Goal: Information Seeking & Learning: Learn about a topic

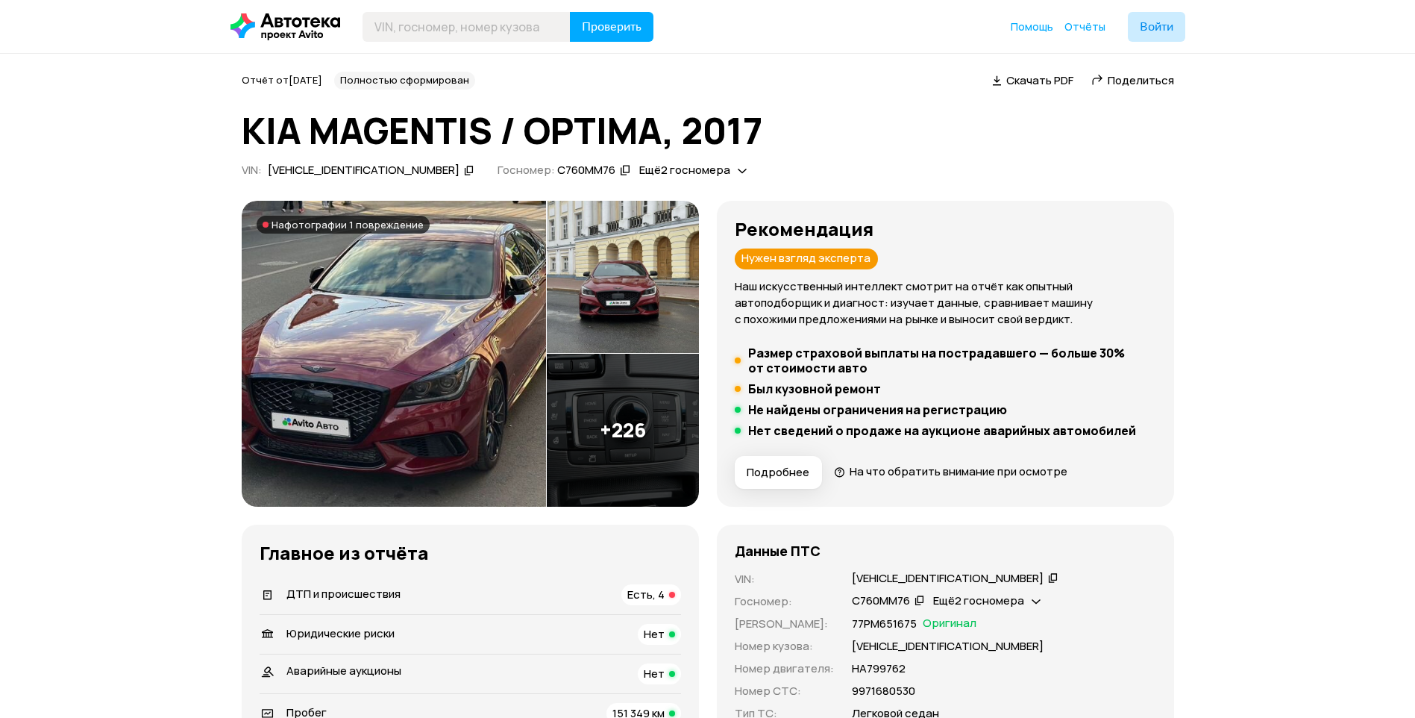
click at [589, 415] on img at bounding box center [623, 430] width 152 height 153
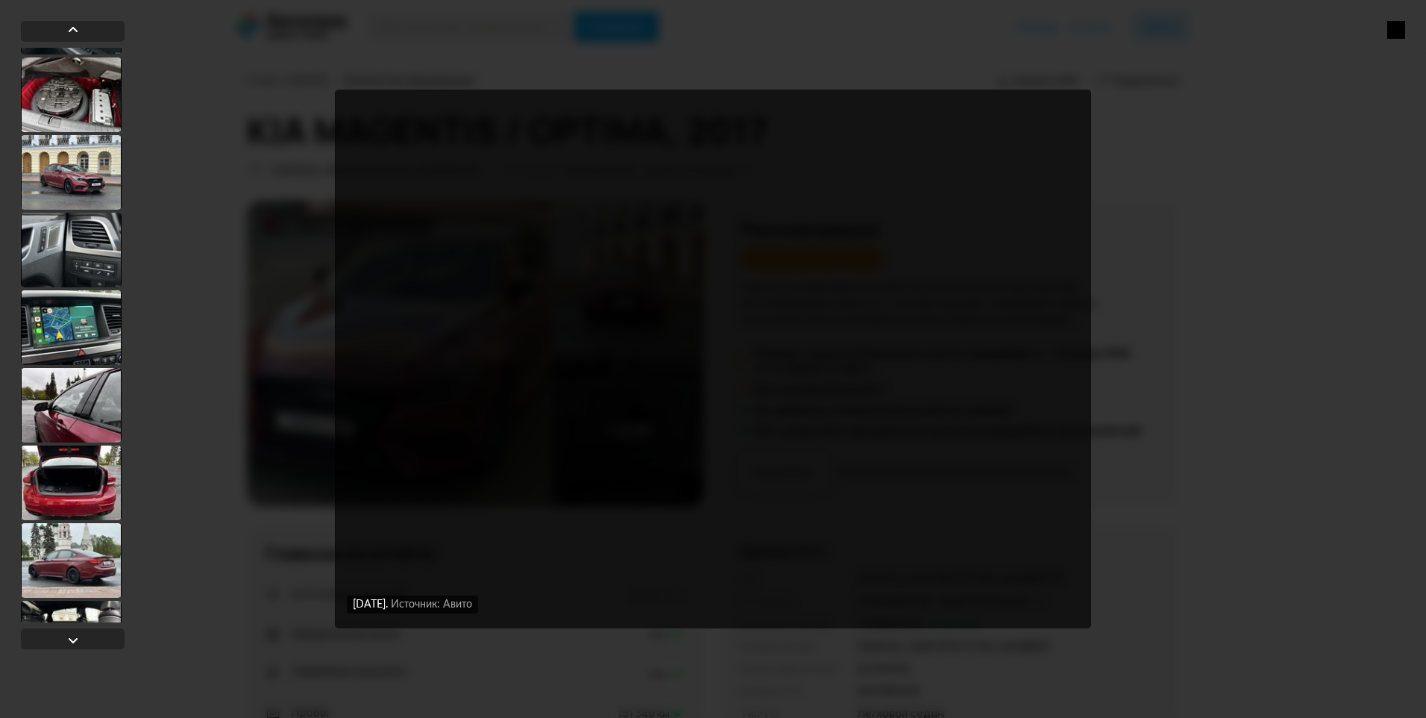
scroll to position [671, 0]
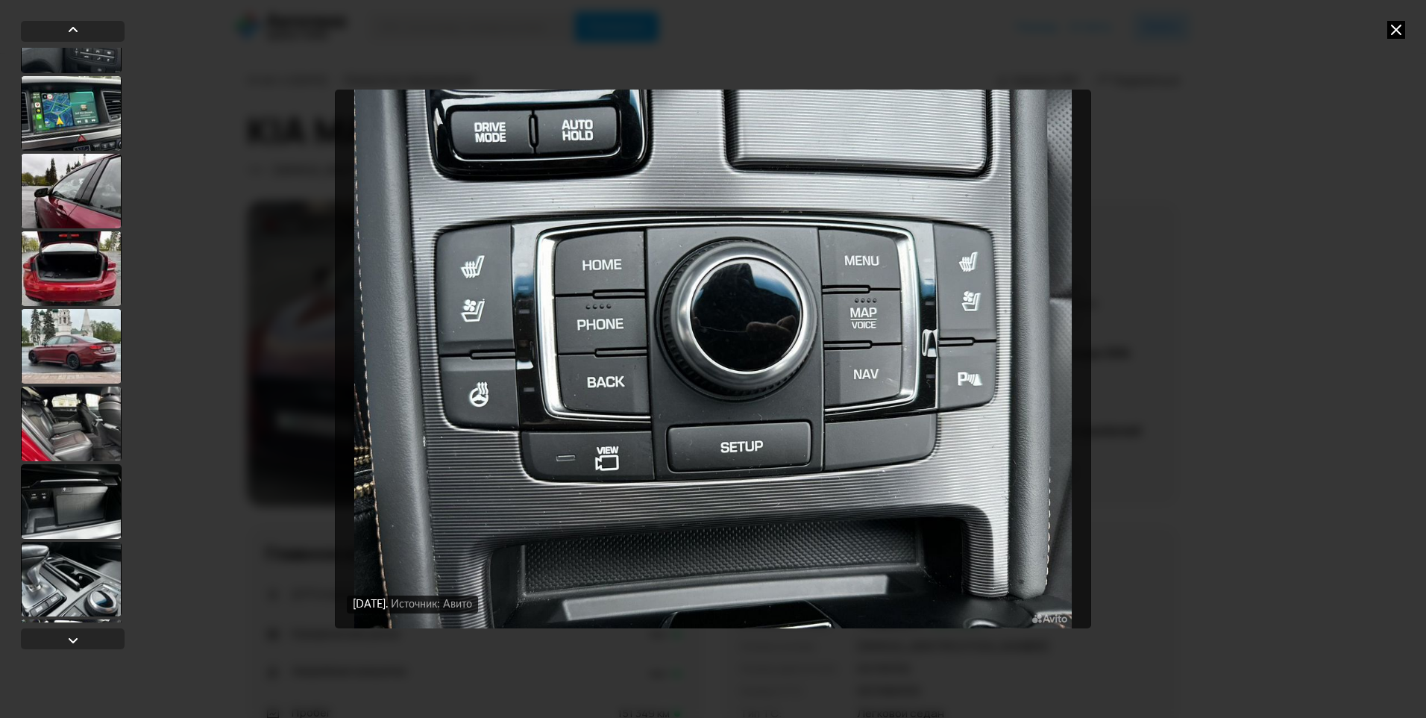
click at [73, 351] on div at bounding box center [71, 346] width 101 height 75
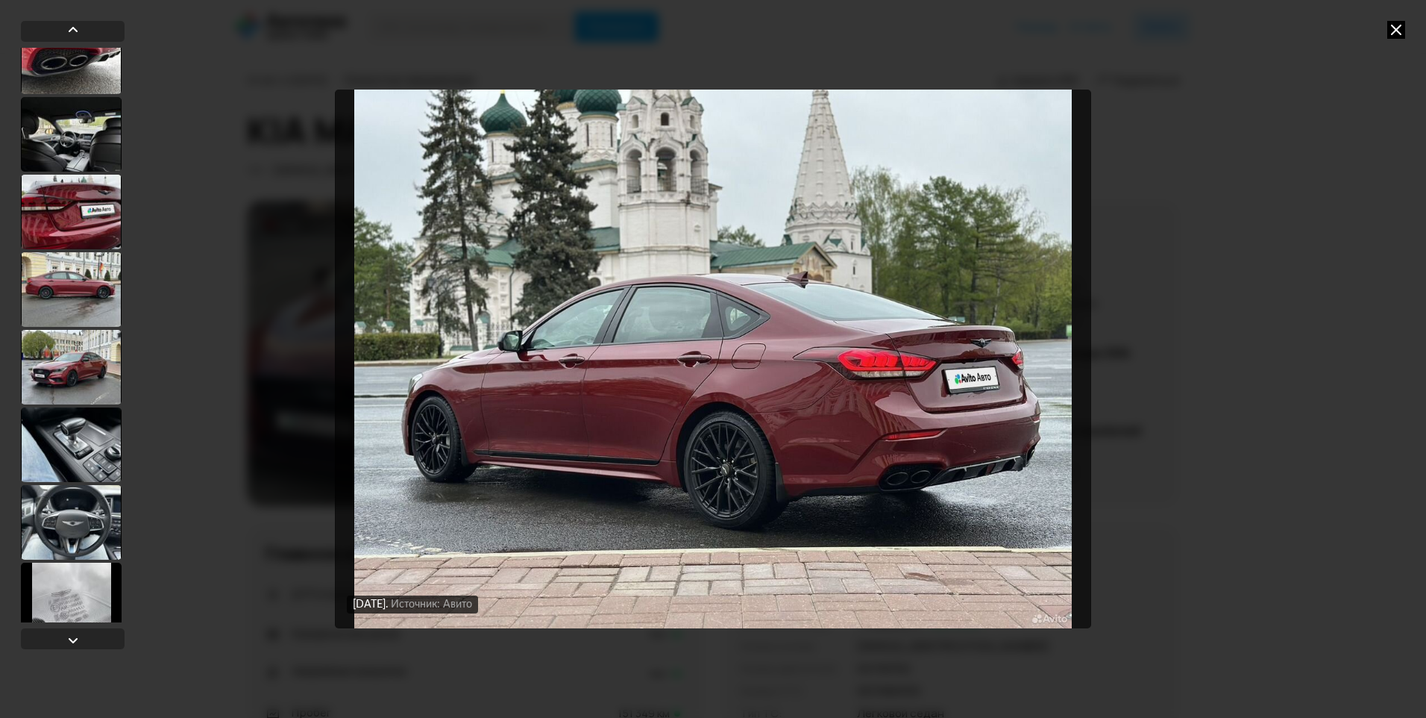
scroll to position [1640, 0]
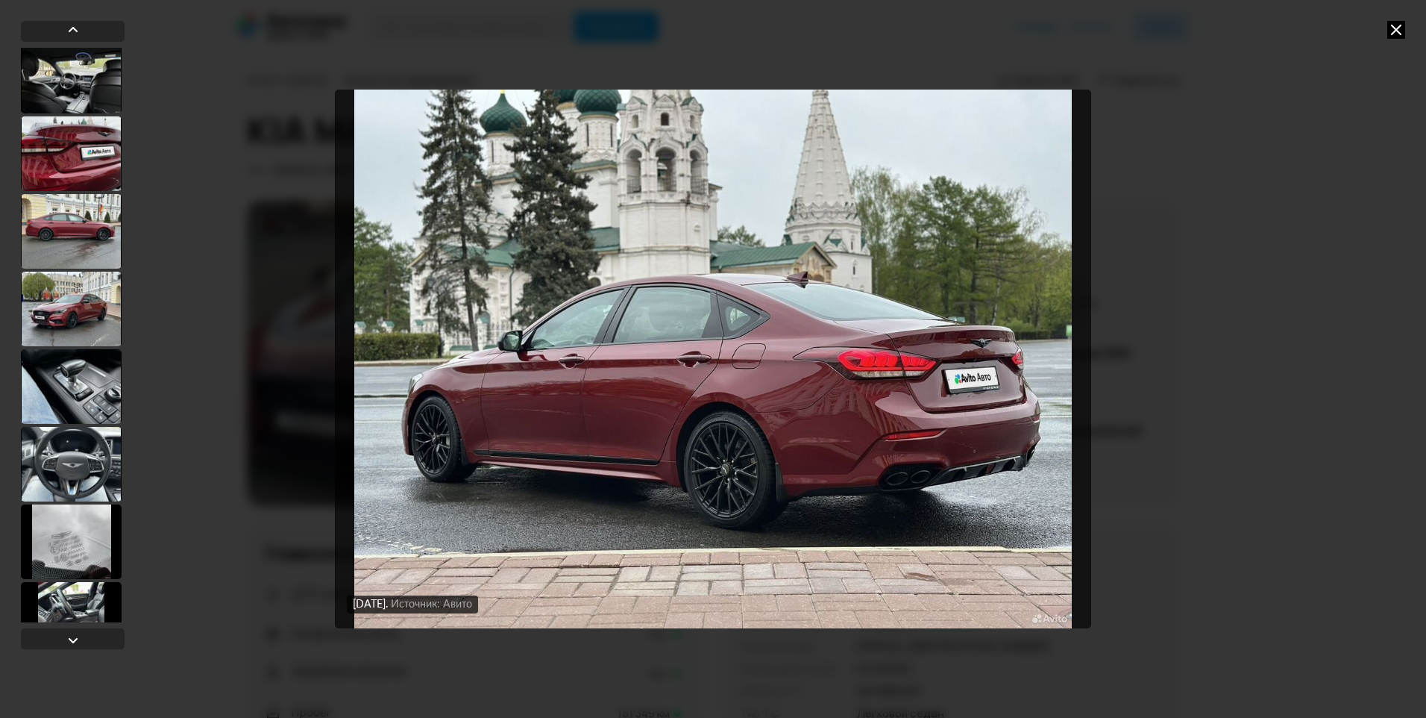
click at [68, 311] on div at bounding box center [71, 309] width 101 height 75
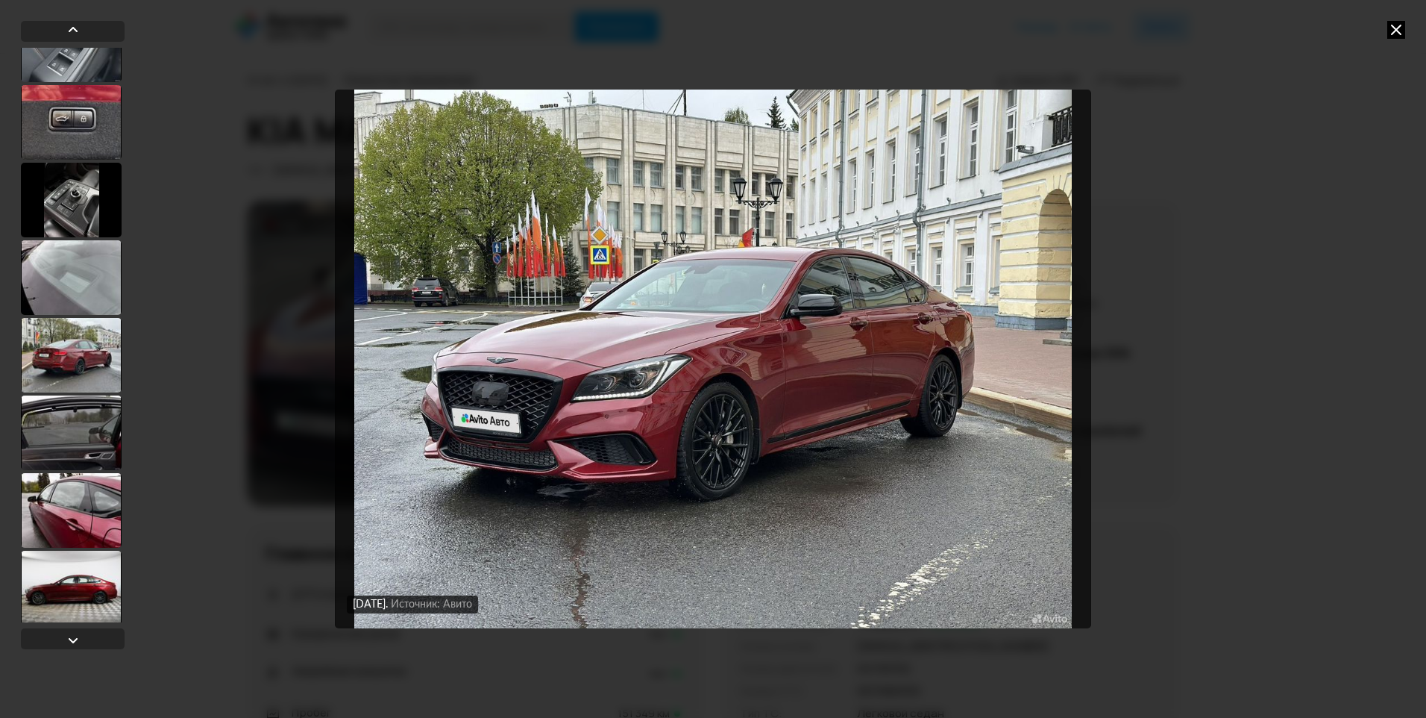
scroll to position [2757, 0]
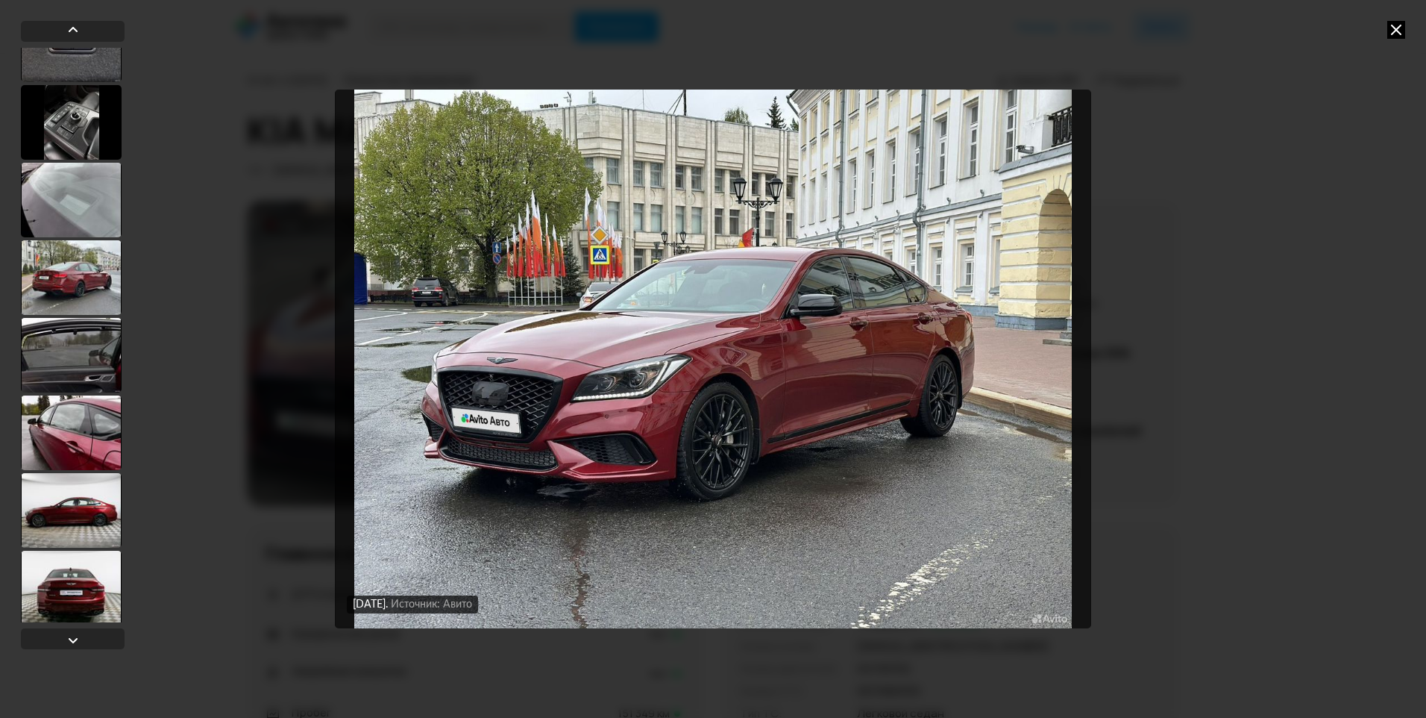
click at [68, 311] on div at bounding box center [71, 277] width 101 height 75
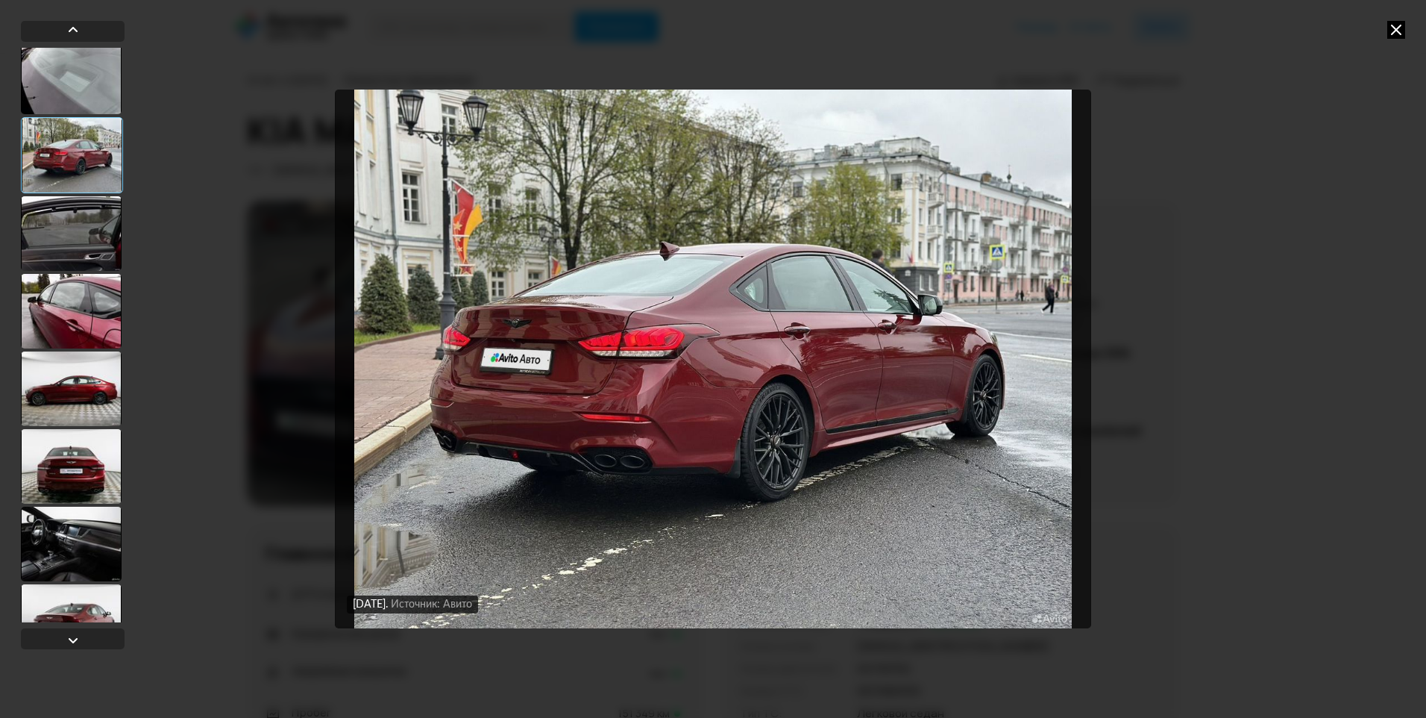
scroll to position [3203, 0]
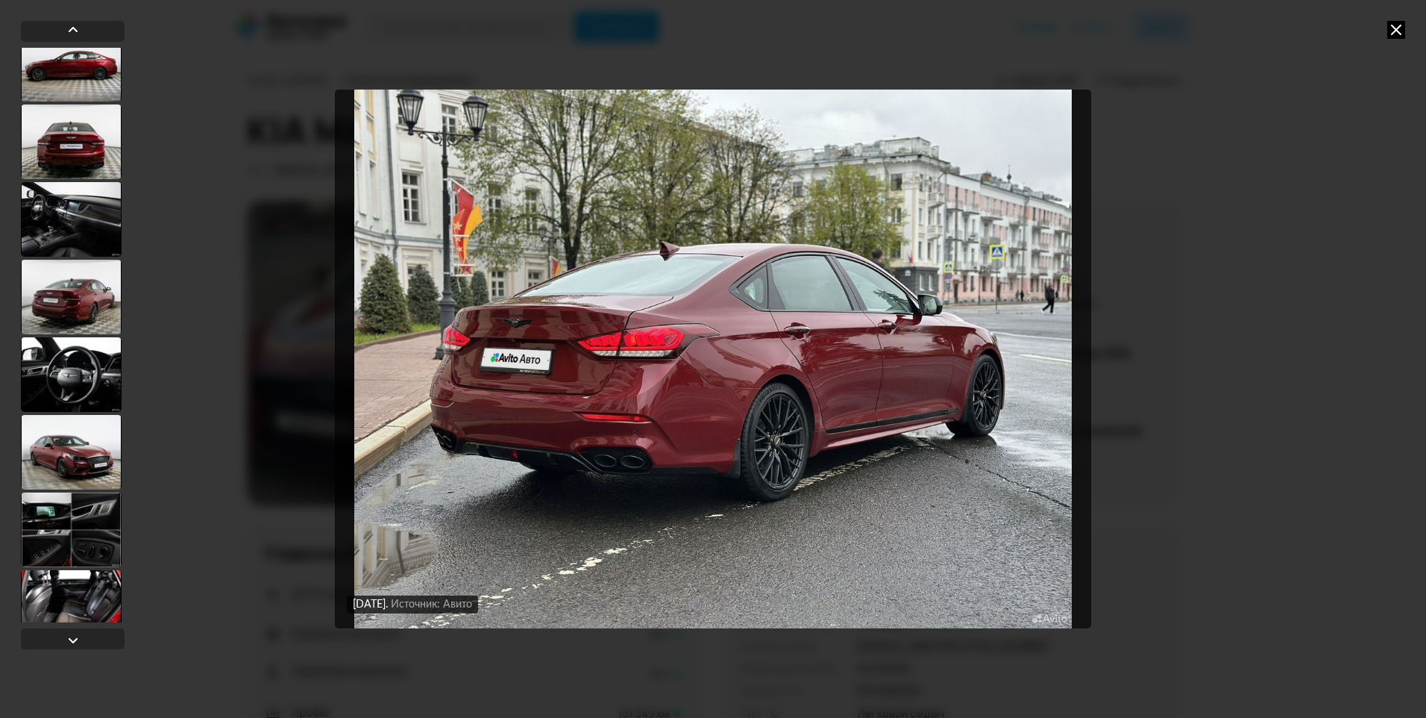
click at [63, 439] on div at bounding box center [71, 452] width 101 height 75
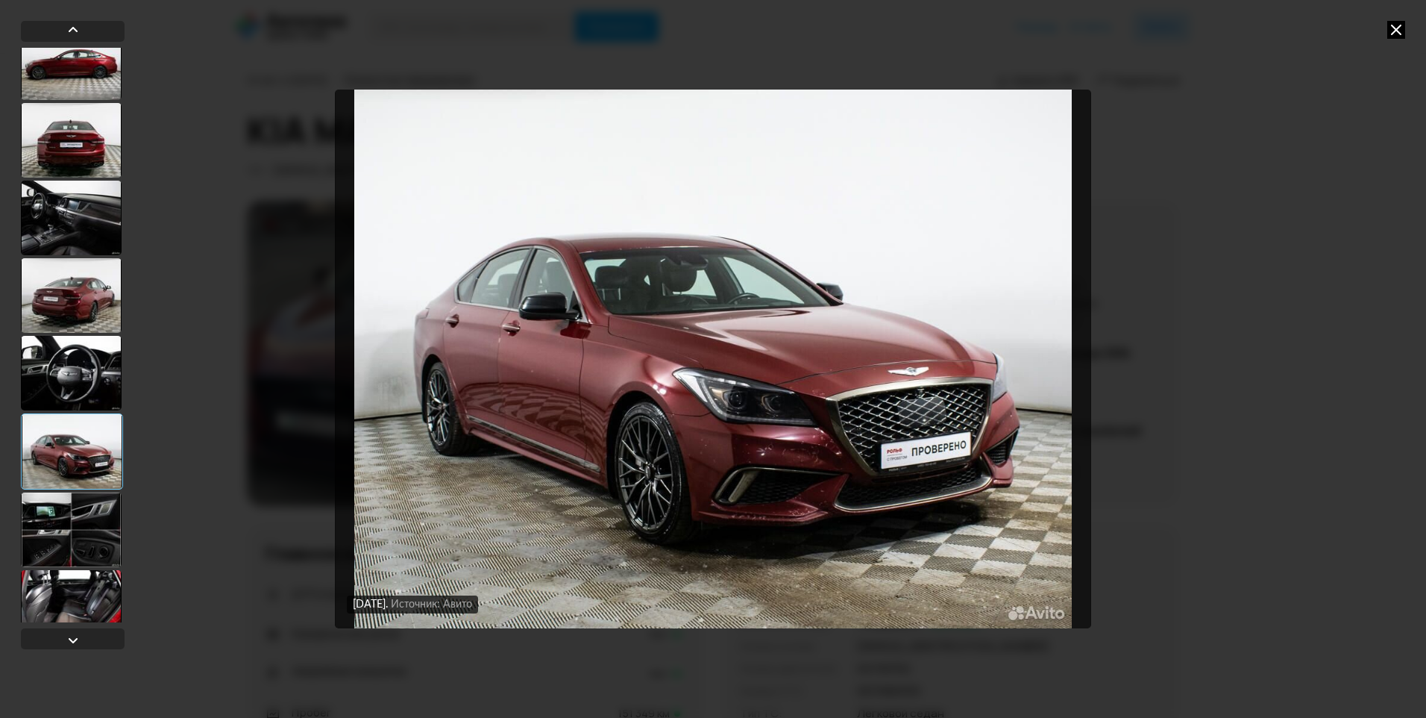
scroll to position [3202, 0]
click at [78, 526] on div at bounding box center [71, 531] width 101 height 75
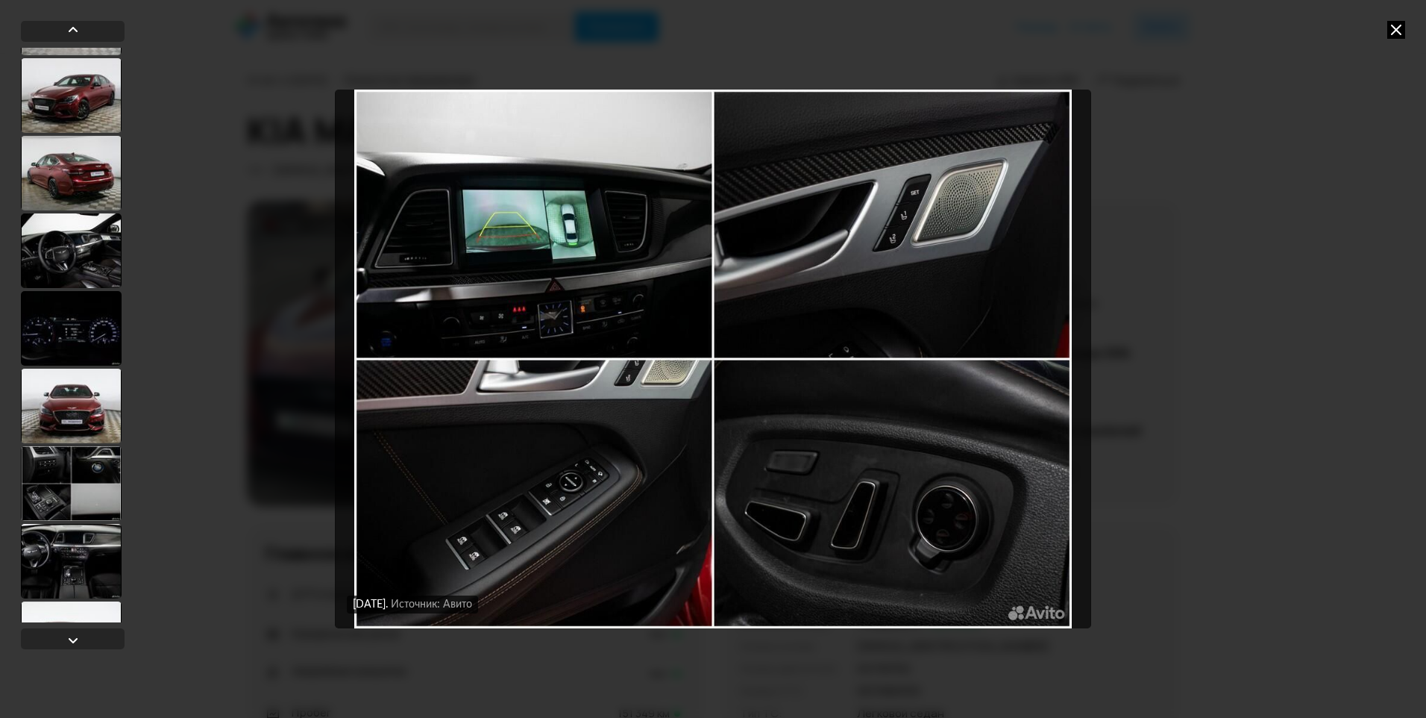
scroll to position [3873, 0]
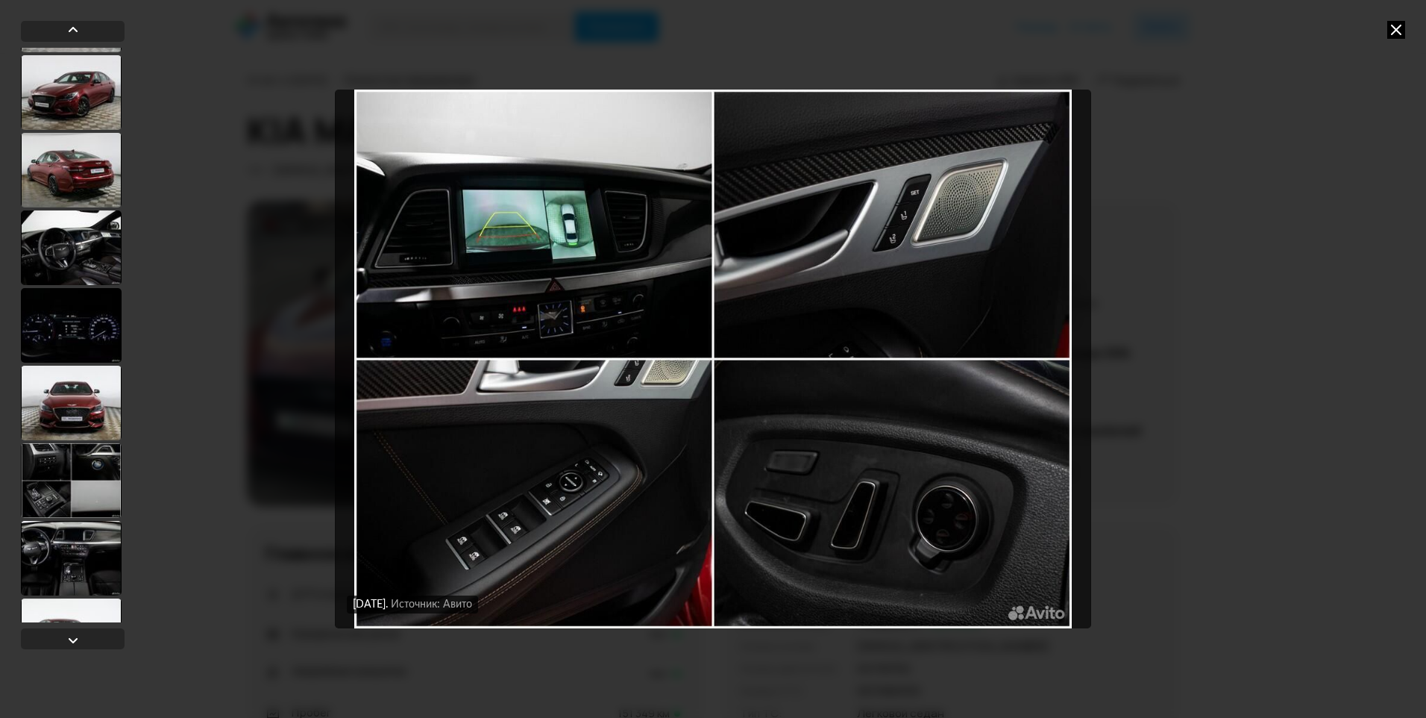
click at [69, 401] on div at bounding box center [71, 403] width 101 height 75
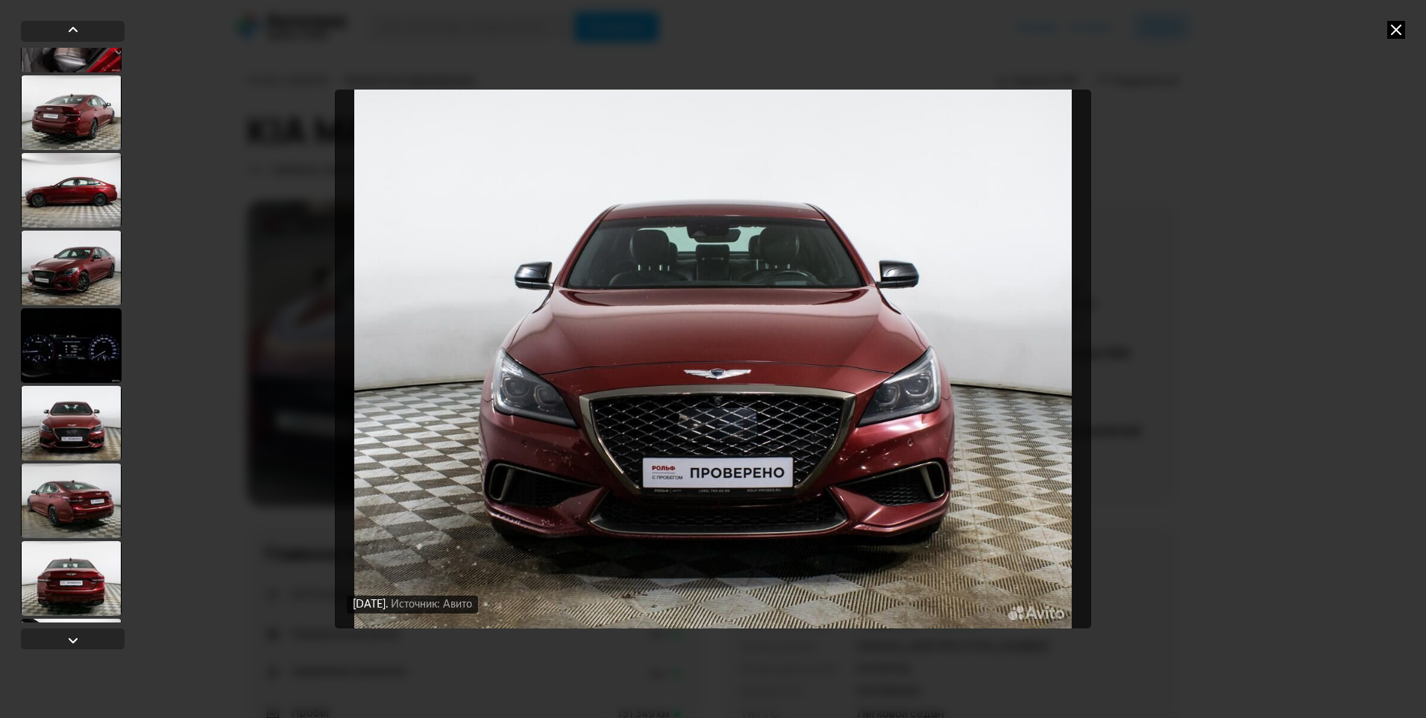
scroll to position [4842, 0]
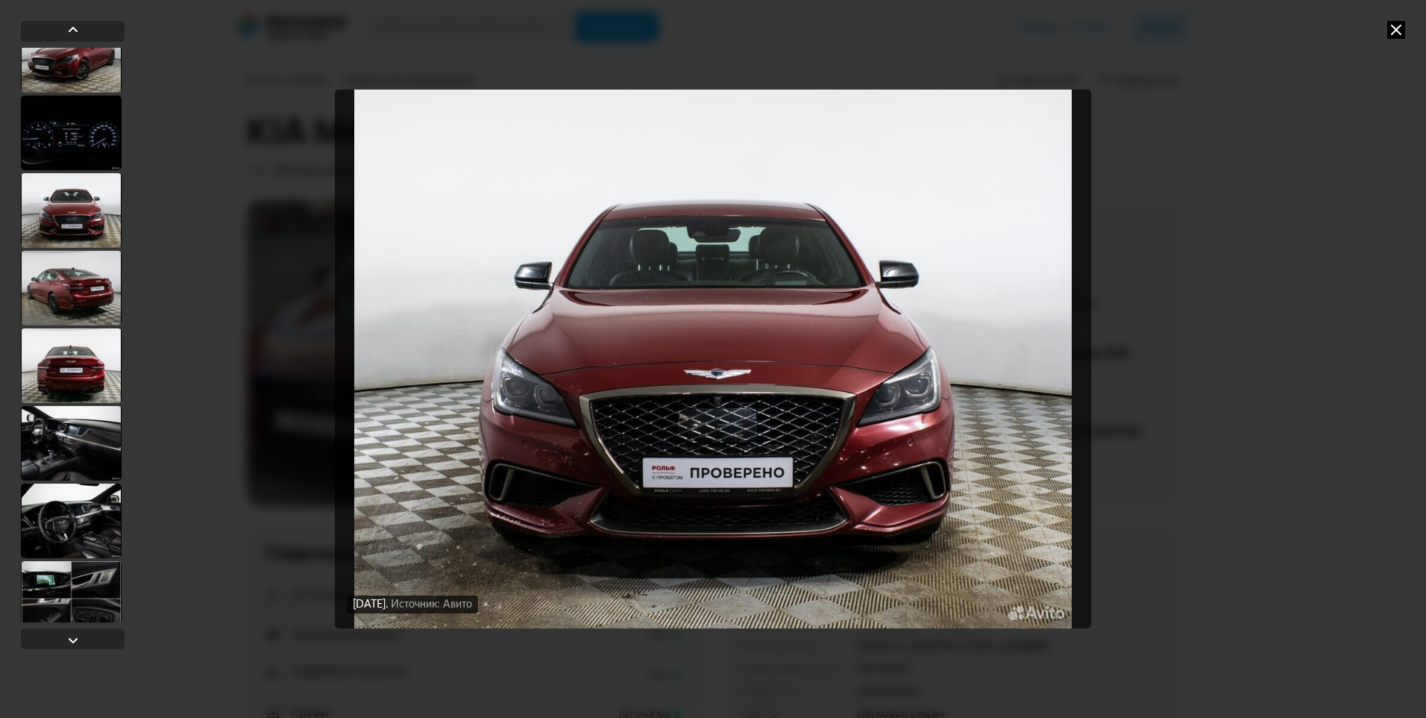
click at [63, 437] on div at bounding box center [71, 443] width 101 height 75
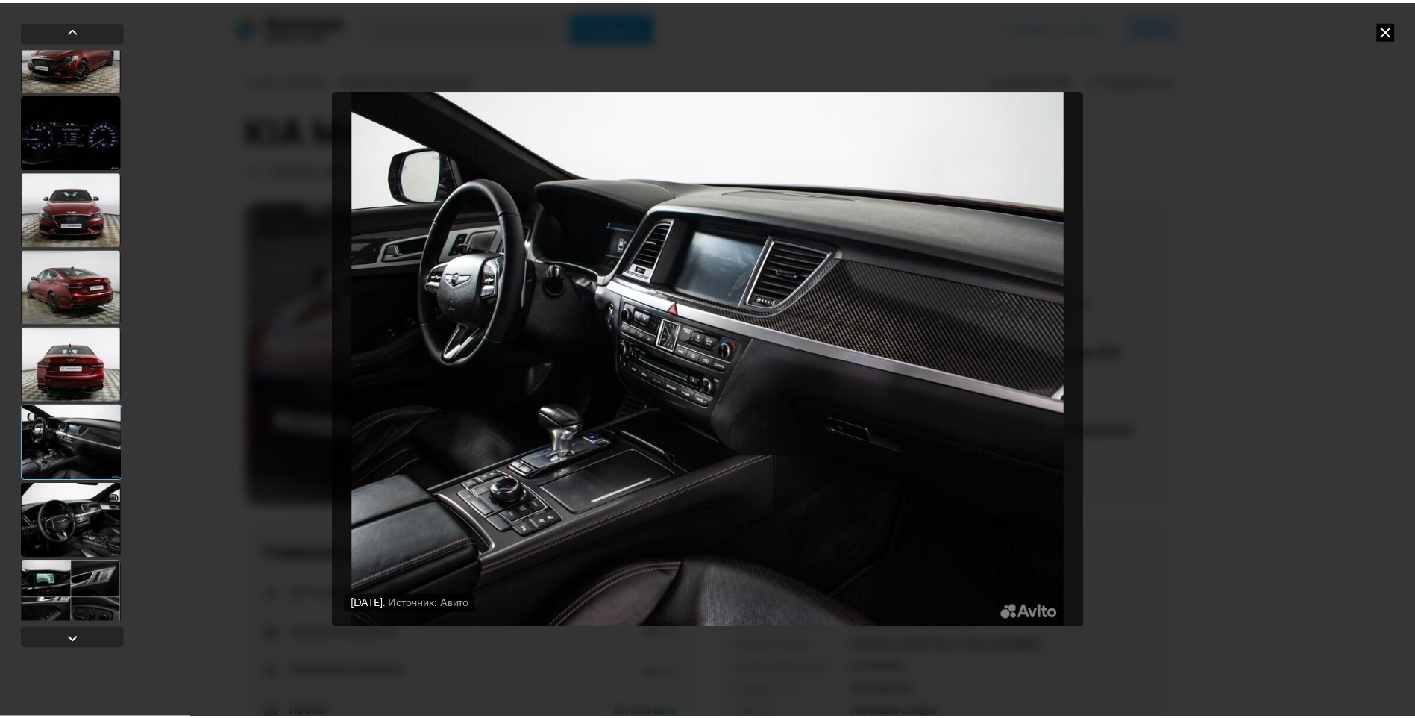
scroll to position [4840, 0]
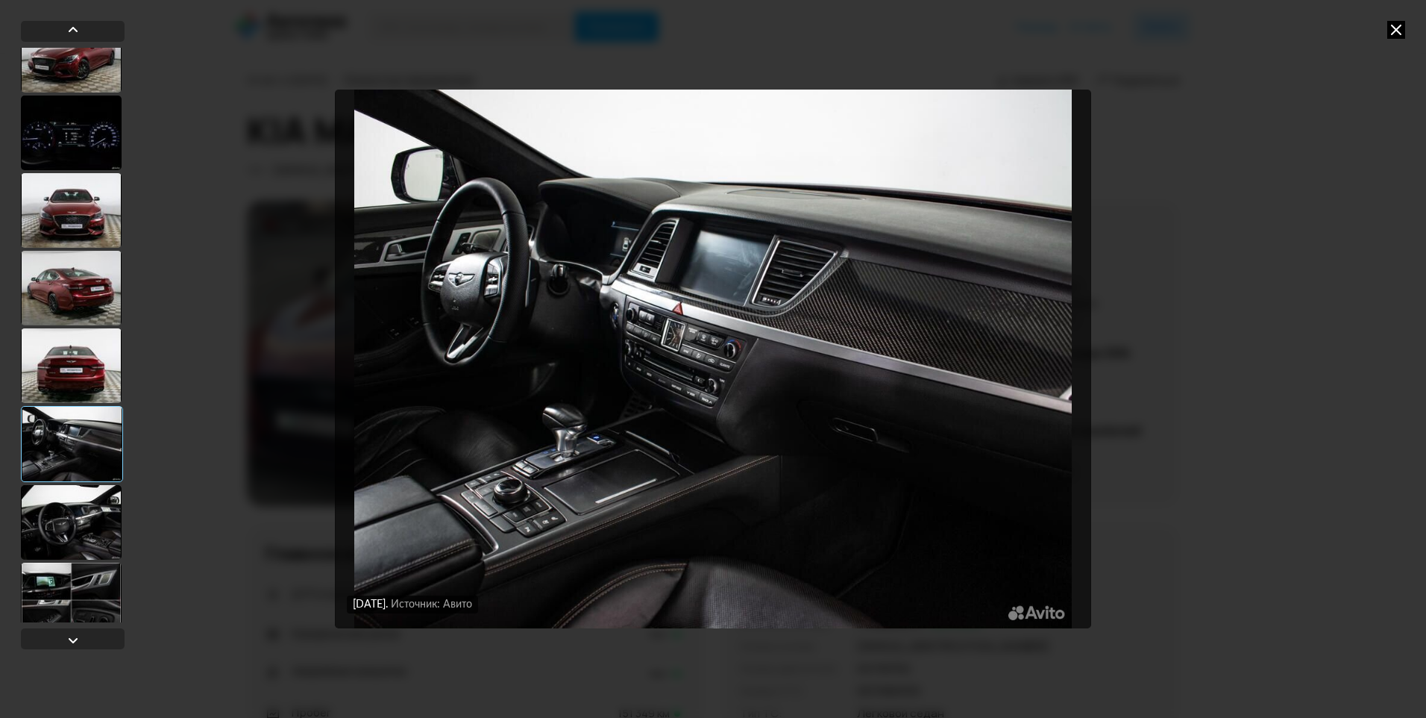
click at [1391, 34] on icon at bounding box center [1397, 30] width 18 height 18
